Goal: Check status: Check status

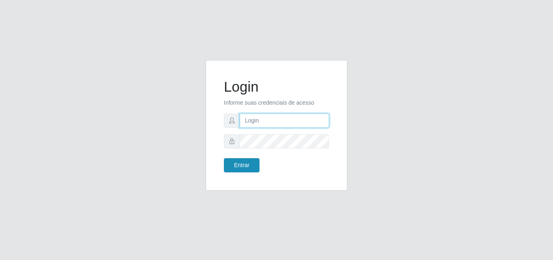
type input "[EMAIL_ADDRESS][DOMAIN_NAME]"
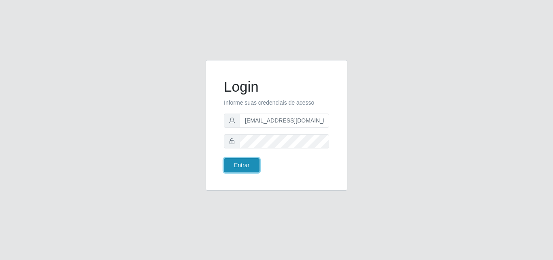
click at [250, 166] on button "Entrar" at bounding box center [242, 165] width 36 height 14
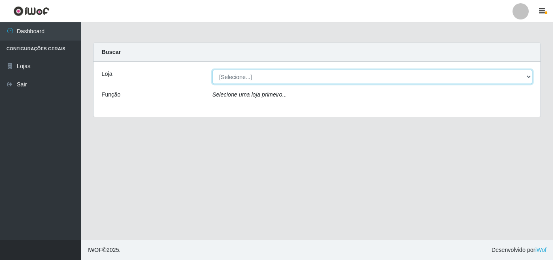
click at [531, 77] on select "[Selecione...] Hiper Queiroz - [GEOGRAPHIC_DATA]" at bounding box center [373, 77] width 320 height 14
select select "514"
click at [213, 70] on select "[Selecione...] Hiper Queiroz - [GEOGRAPHIC_DATA]" at bounding box center [373, 77] width 320 height 14
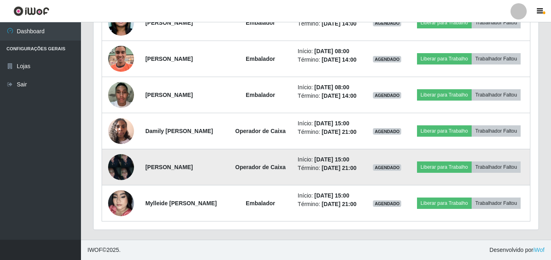
scroll to position [513, 0]
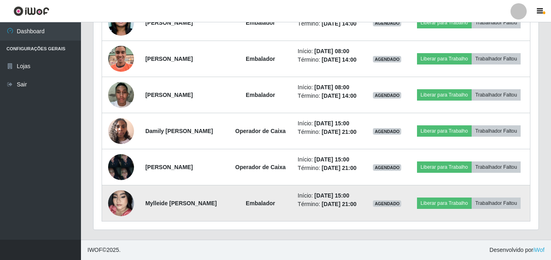
click at [114, 205] on img at bounding box center [121, 203] width 26 height 46
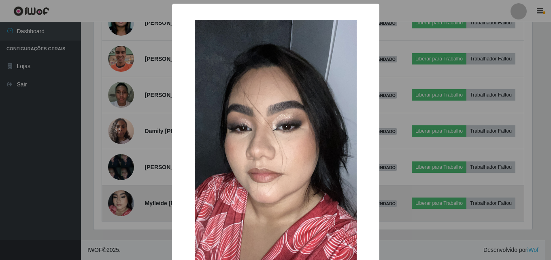
scroll to position [168, 441]
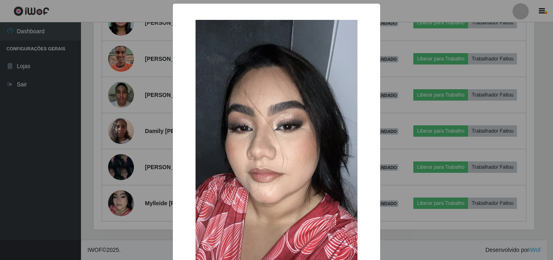
click at [116, 205] on div "× OK Cancel" at bounding box center [276, 130] width 553 height 260
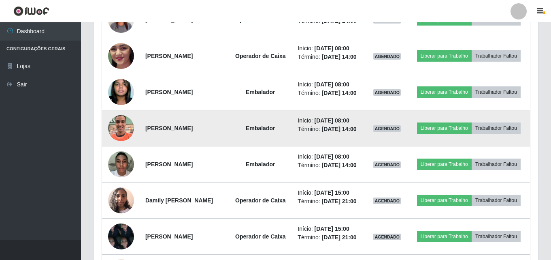
scroll to position [311, 0]
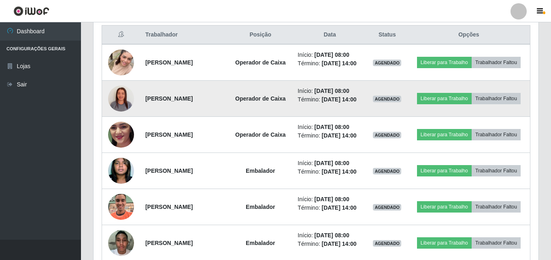
click at [124, 108] on img at bounding box center [121, 98] width 26 height 46
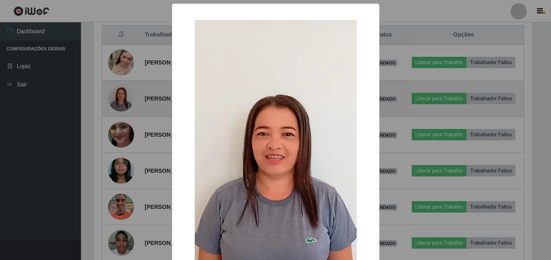
scroll to position [168, 441]
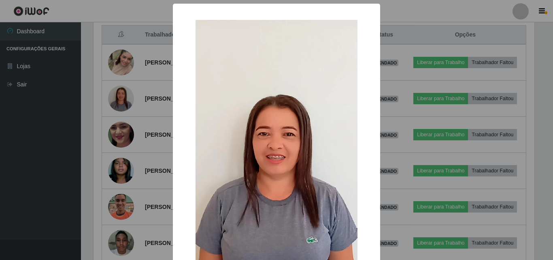
click at [77, 130] on div "× OK Cancel" at bounding box center [276, 130] width 553 height 260
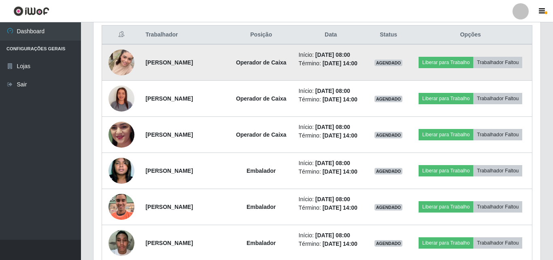
scroll to position [168, 445]
click at [124, 72] on img at bounding box center [121, 62] width 26 height 46
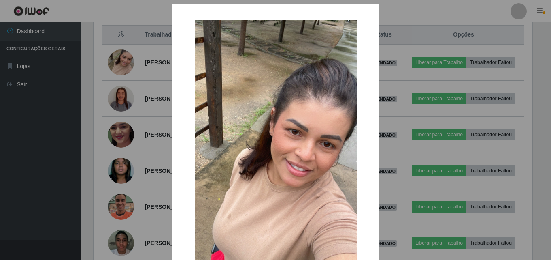
scroll to position [168, 441]
click at [125, 72] on div "× OK Cancel" at bounding box center [276, 130] width 553 height 260
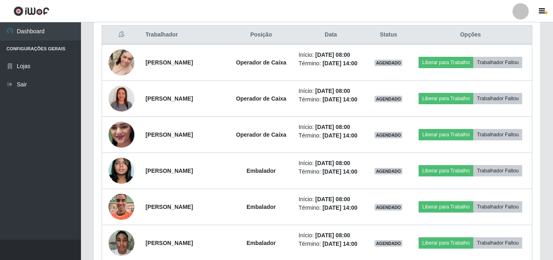
scroll to position [168, 445]
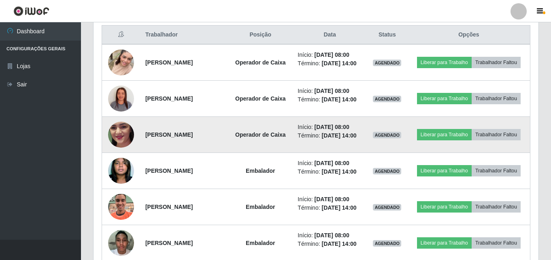
click at [120, 149] on img at bounding box center [121, 134] width 26 height 57
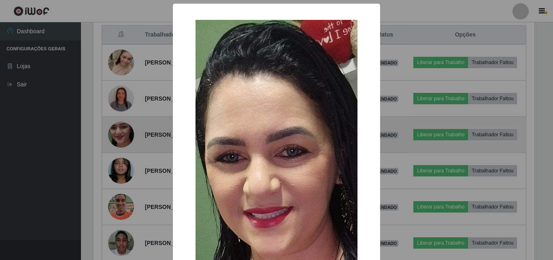
click at [120, 149] on div "× OK Cancel" at bounding box center [276, 130] width 553 height 260
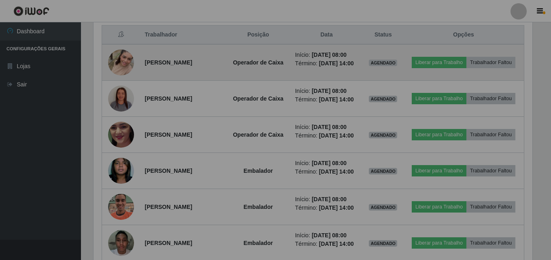
scroll to position [168, 445]
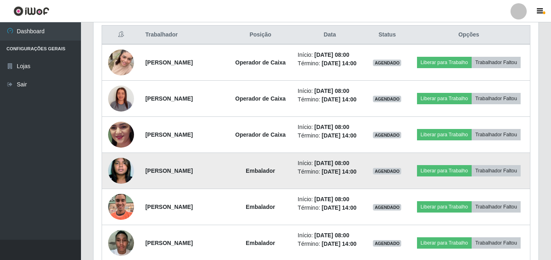
click at [127, 190] on img at bounding box center [121, 171] width 26 height 40
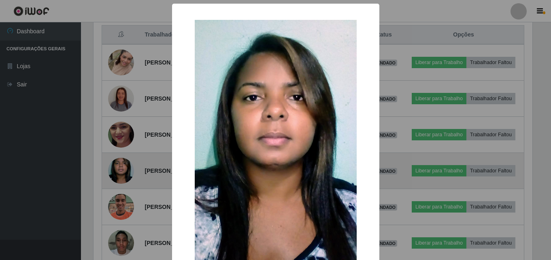
scroll to position [168, 441]
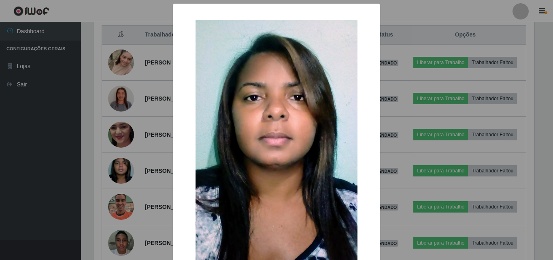
click at [137, 178] on div "× OK Cancel" at bounding box center [276, 130] width 553 height 260
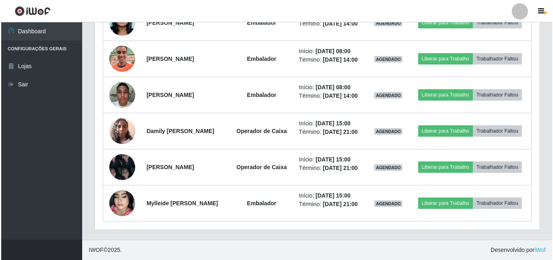
scroll to position [513, 0]
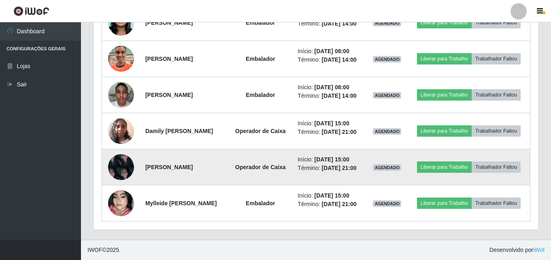
click at [124, 153] on img at bounding box center [121, 166] width 26 height 34
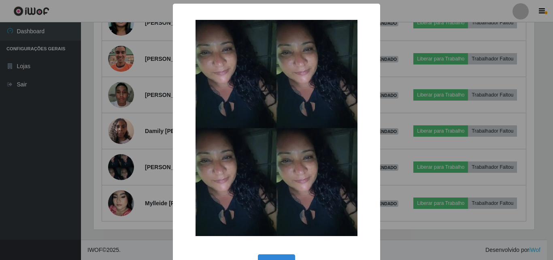
click at [20, 143] on div "× OK Cancel" at bounding box center [276, 130] width 553 height 260
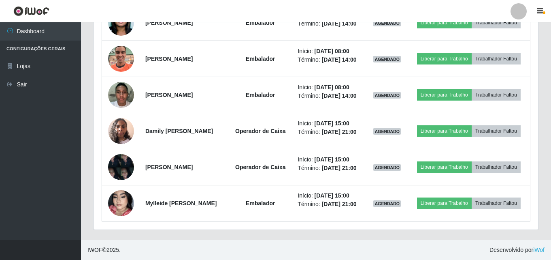
scroll to position [513, 0]
